Goal: Task Accomplishment & Management: Use online tool/utility

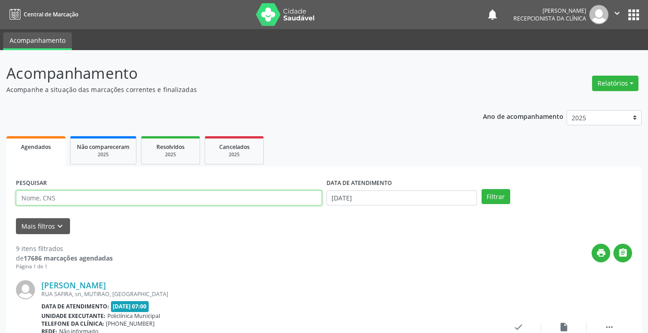
click at [265, 198] on input "text" at bounding box center [169, 197] width 306 height 15
type input "nilton"
click at [482, 189] on button "Filtrar" at bounding box center [496, 196] width 29 height 15
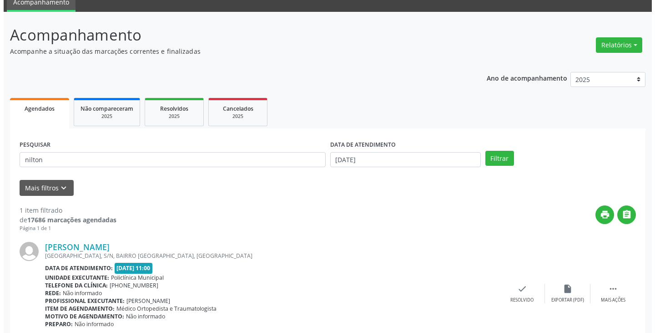
scroll to position [76, 0]
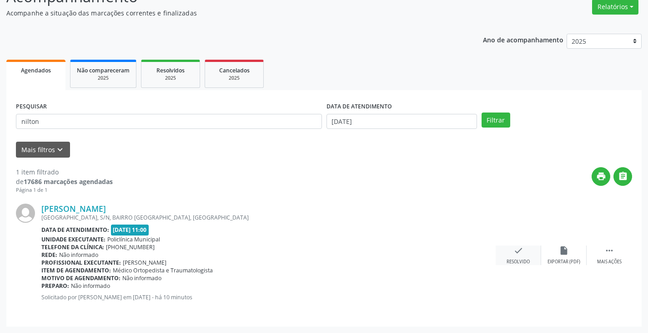
click at [524, 252] on div "check Resolvido" at bounding box center [519, 255] width 46 height 20
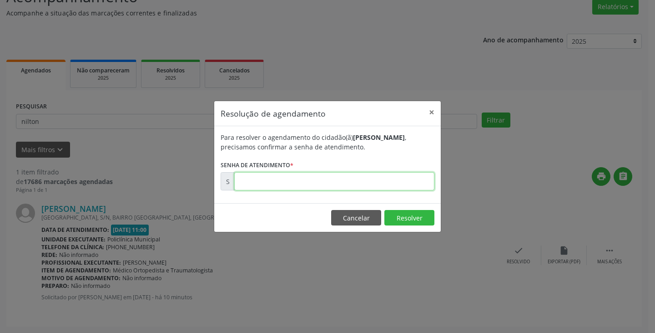
click at [365, 185] on input "text" at bounding box center [334, 181] width 200 height 18
type input "00000017"
click at [354, 215] on button "Cancelar" at bounding box center [356, 217] width 50 height 15
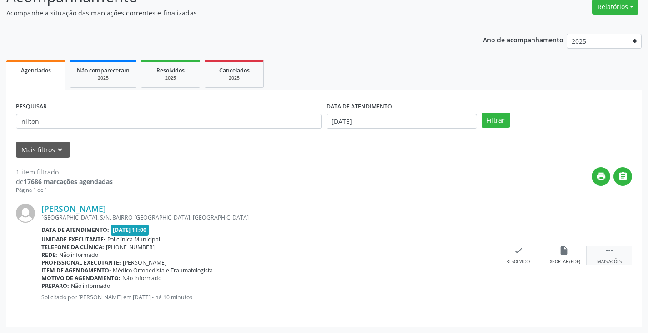
click at [602, 258] on div "Mais ações" at bounding box center [610, 261] width 25 height 6
click at [481, 258] on div "Imprimir" at bounding box center [473, 261] width 20 height 6
drag, startPoint x: 388, startPoint y: 254, endPoint x: 385, endPoint y: 250, distance: 4.9
click at [385, 250] on div "check Resolvido" at bounding box center [383, 255] width 46 height 20
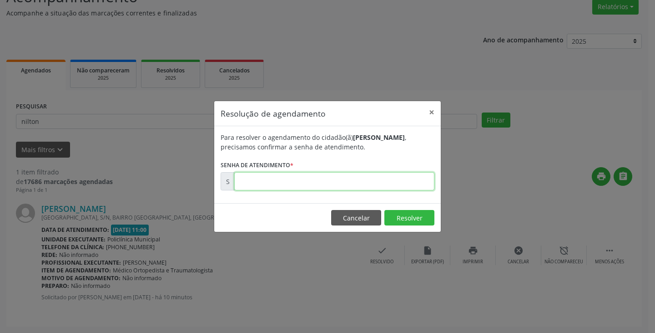
click at [306, 176] on input "text" at bounding box center [334, 181] width 200 height 18
paste input "00174918"
type input "00174918"
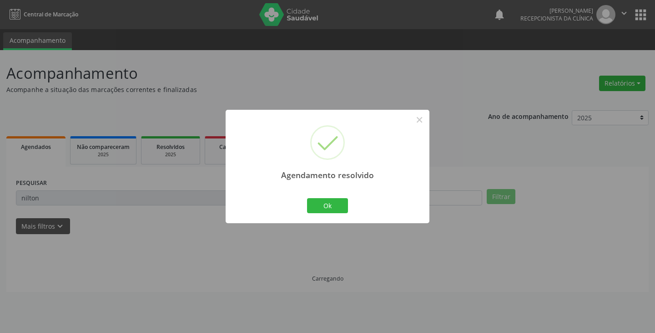
scroll to position [0, 0]
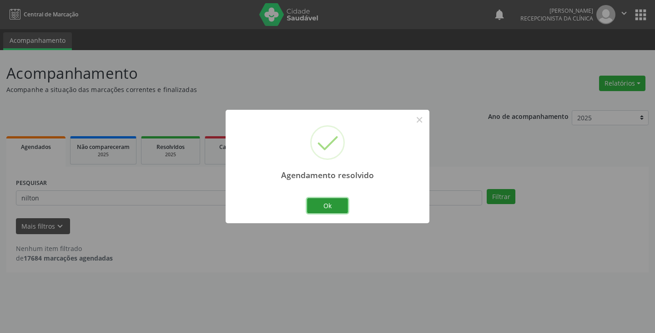
drag, startPoint x: 324, startPoint y: 203, endPoint x: 212, endPoint y: 15, distance: 218.2
click at [318, 189] on div "Agendamento resolvido × Ok Cancel" at bounding box center [328, 166] width 204 height 113
click at [319, 200] on button "Ok" at bounding box center [327, 205] width 41 height 15
